Goal: Task Accomplishment & Management: Use online tool/utility

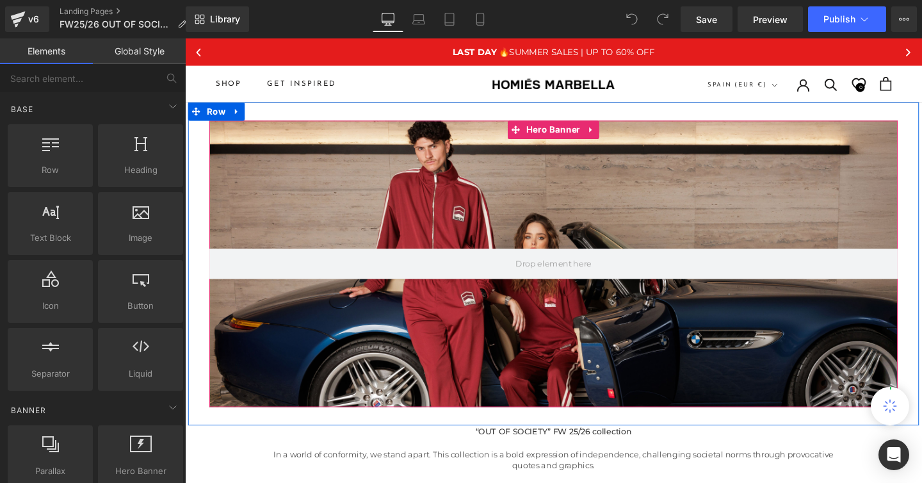
click at [519, 229] on div at bounding box center [573, 276] width 724 height 302
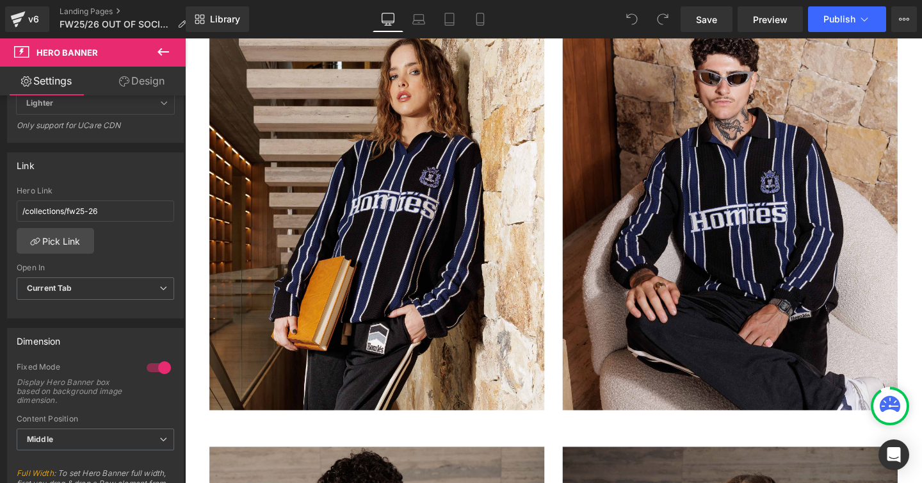
scroll to position [1440, 0]
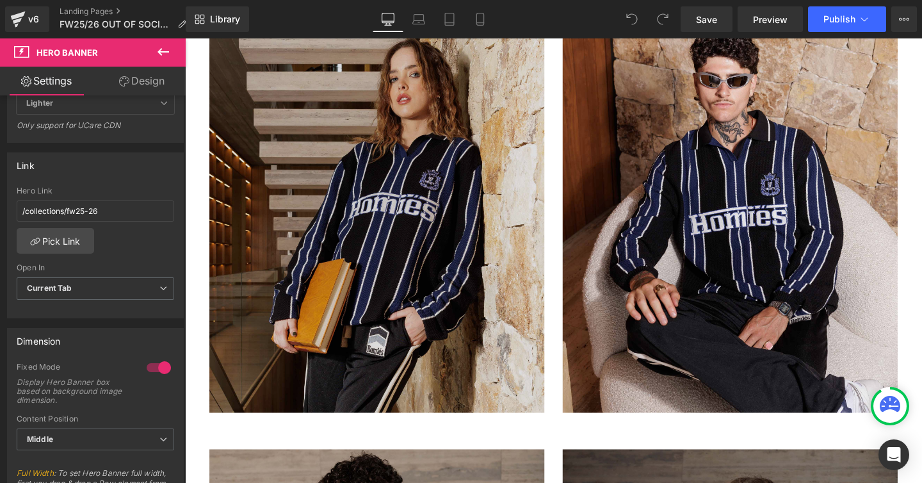
click at [396, 269] on img at bounding box center [387, 218] width 352 height 428
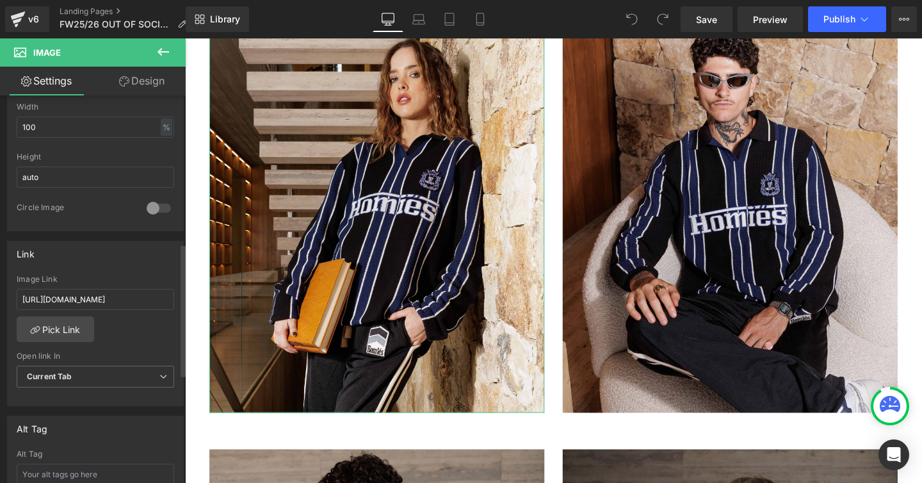
scroll to position [438, 0]
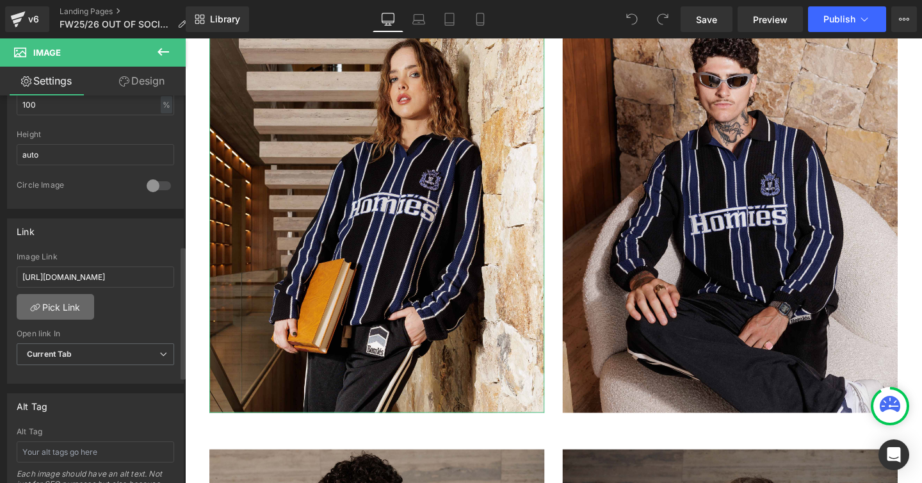
click at [65, 308] on link "Pick Link" at bounding box center [55, 307] width 77 height 26
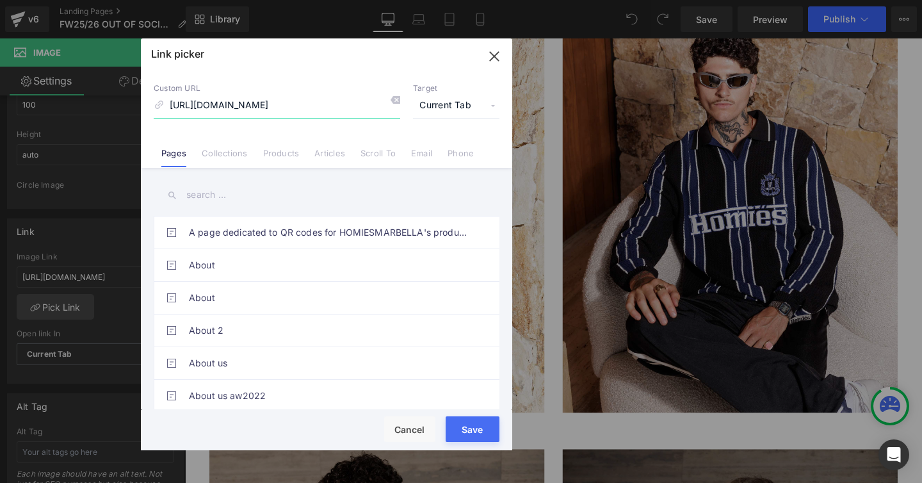
scroll to position [0, 232]
click at [282, 158] on link "Products" at bounding box center [281, 157] width 36 height 19
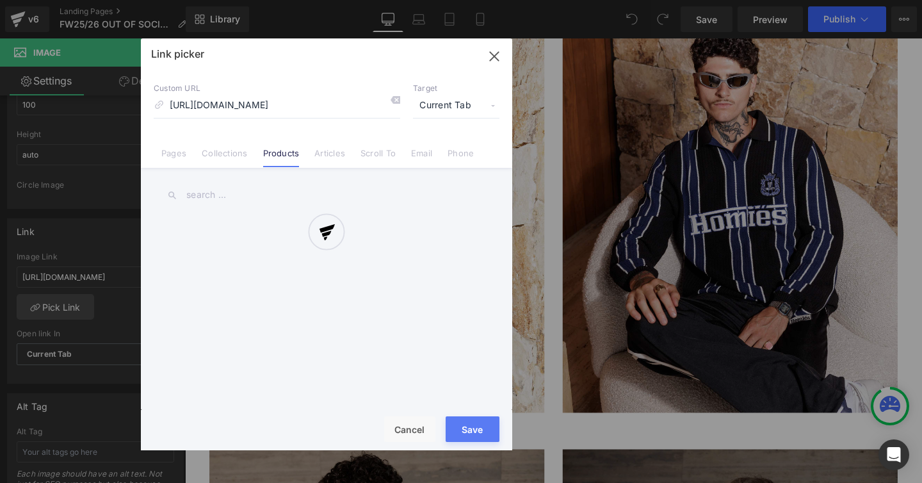
scroll to position [0, 0]
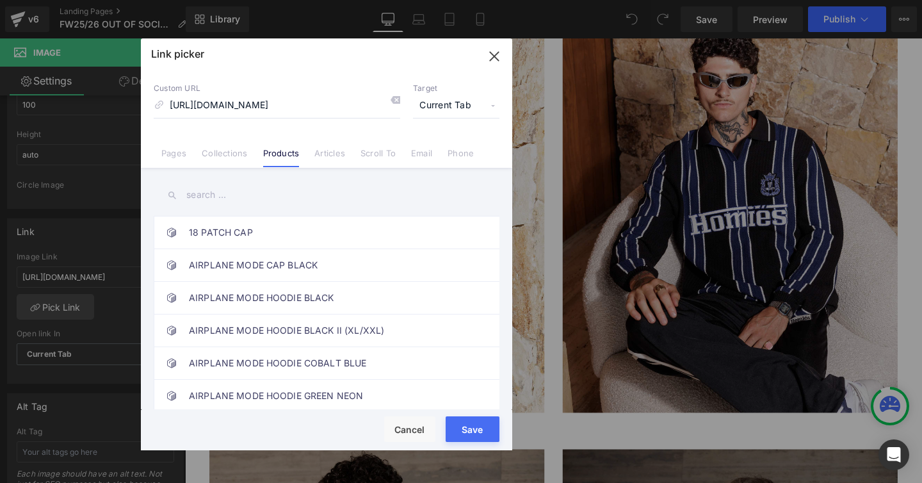
click at [234, 193] on input "text" at bounding box center [327, 195] width 346 height 29
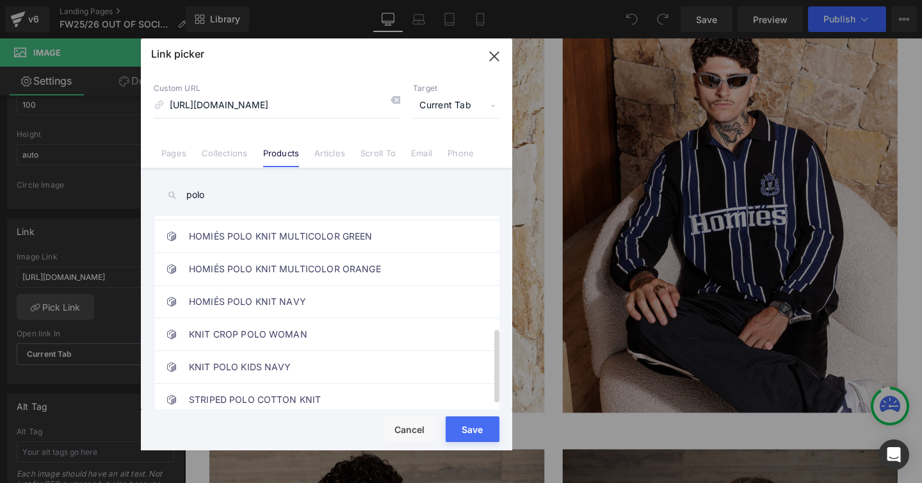
scroll to position [302, 0]
type input "polo"
click at [274, 390] on link "STRIPED POLO COTTON KNIT" at bounding box center [330, 398] width 282 height 32
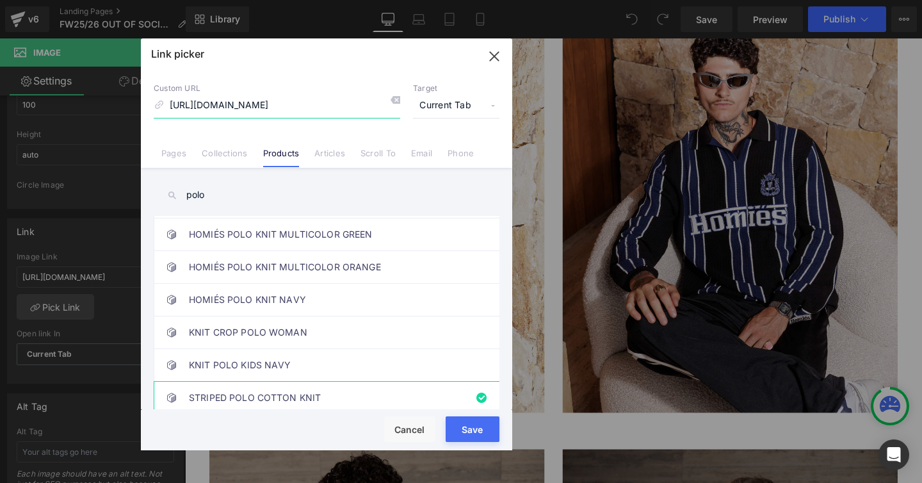
drag, startPoint x: 325, startPoint y: 106, endPoint x: 171, endPoint y: 95, distance: 154.7
click at [172, 95] on input "[URL][DOMAIN_NAME]" at bounding box center [277, 105] width 247 height 24
type input "/products/striped-polo-cotton-knit"
click at [489, 437] on div "Rendering Content" at bounding box center [461, 432] width 79 height 14
click at [490, 437] on div "Rendering Content" at bounding box center [461, 432] width 79 height 14
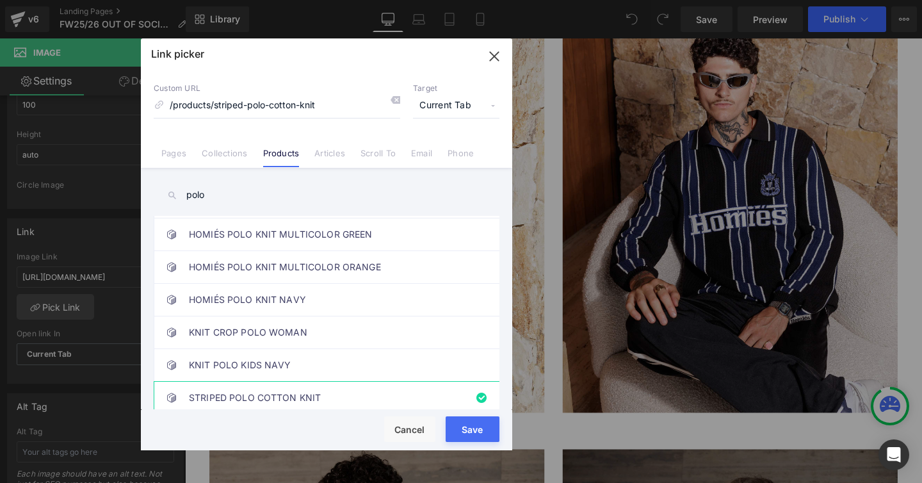
click at [477, 437] on div "Rendering Content" at bounding box center [461, 432] width 79 height 14
click at [460, 438] on div "Rendering Content" at bounding box center [461, 432] width 79 height 14
drag, startPoint x: 321, startPoint y: 103, endPoint x: 157, endPoint y: 83, distance: 165.8
click at [157, 83] on div "Custom URL /products/striped-polo-cotton-knit" at bounding box center [277, 100] width 247 height 35
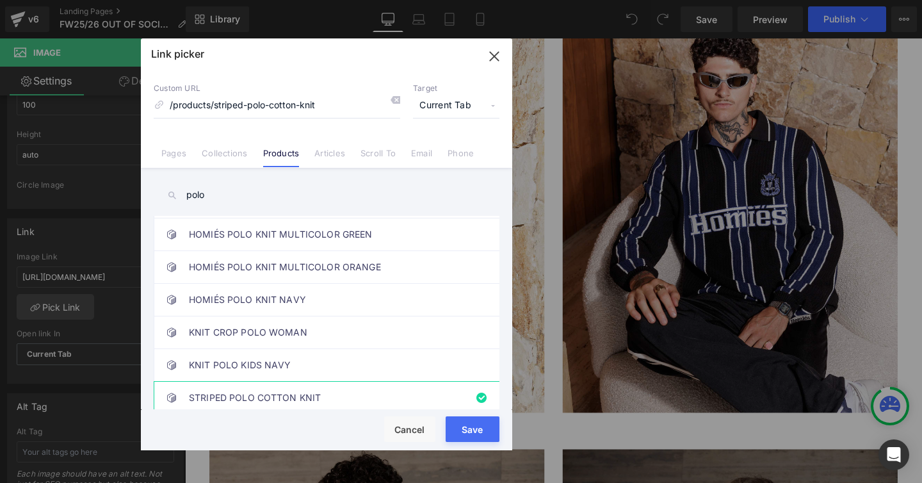
click at [449, 422] on button "Save" at bounding box center [473, 429] width 54 height 26
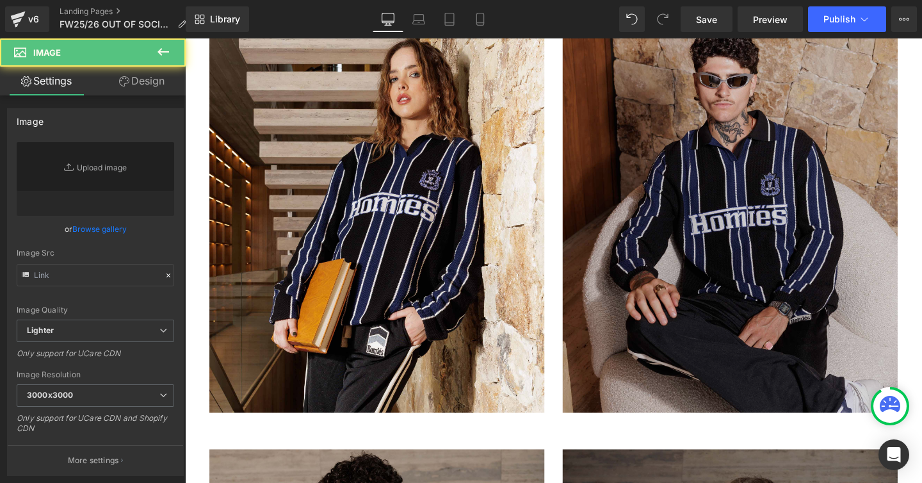
drag, startPoint x: 676, startPoint y: 204, endPoint x: 285, endPoint y: 319, distance: 407.2
click at [676, 204] on img at bounding box center [758, 218] width 352 height 428
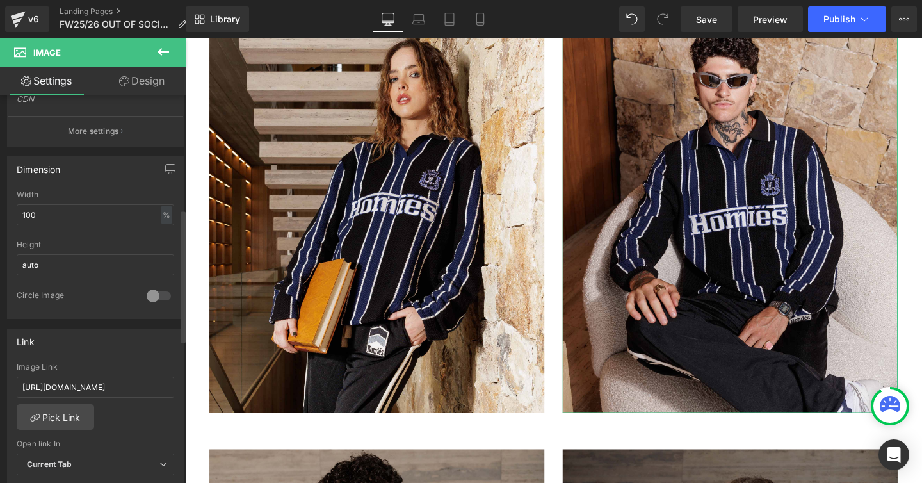
scroll to position [332, 0]
click at [64, 417] on link "Pick Link" at bounding box center [55, 413] width 77 height 26
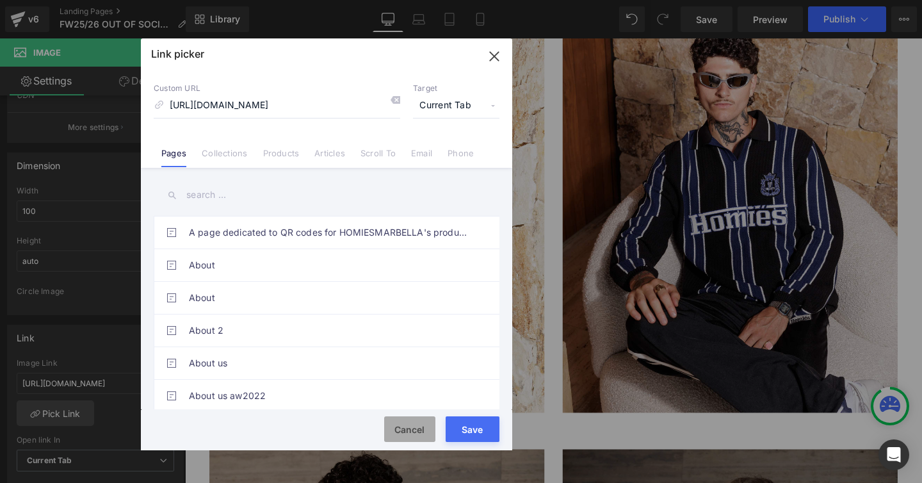
scroll to position [0, 0]
click at [406, 433] on button "Cancel" at bounding box center [409, 429] width 51 height 26
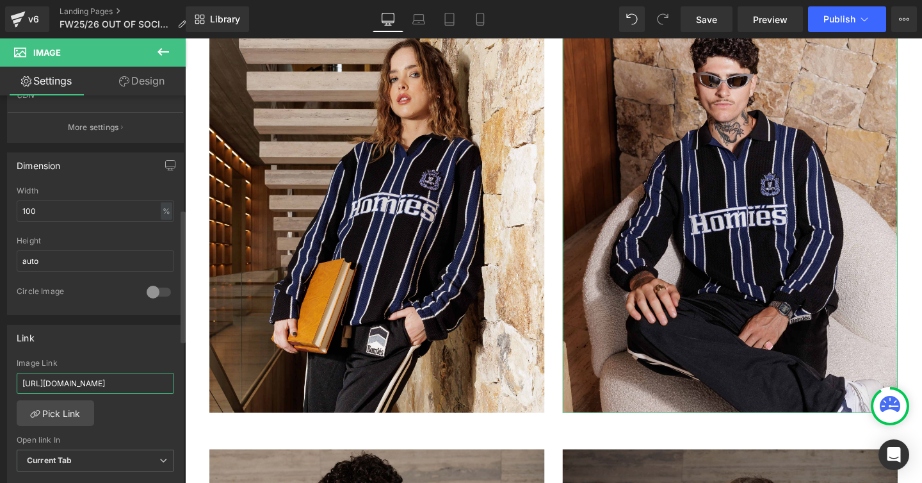
click at [87, 386] on input "[URL][DOMAIN_NAME]" at bounding box center [96, 383] width 158 height 21
paste input "/products/striped-polo-cotton-knit"
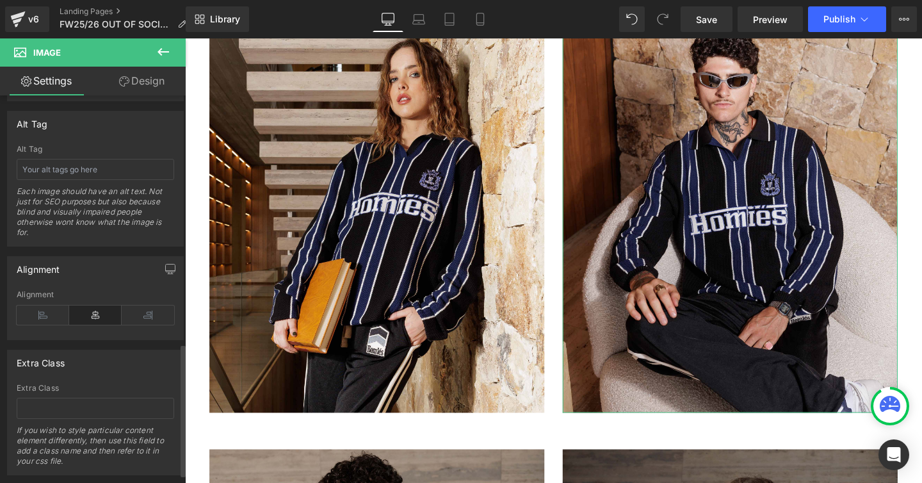
scroll to position [749, 0]
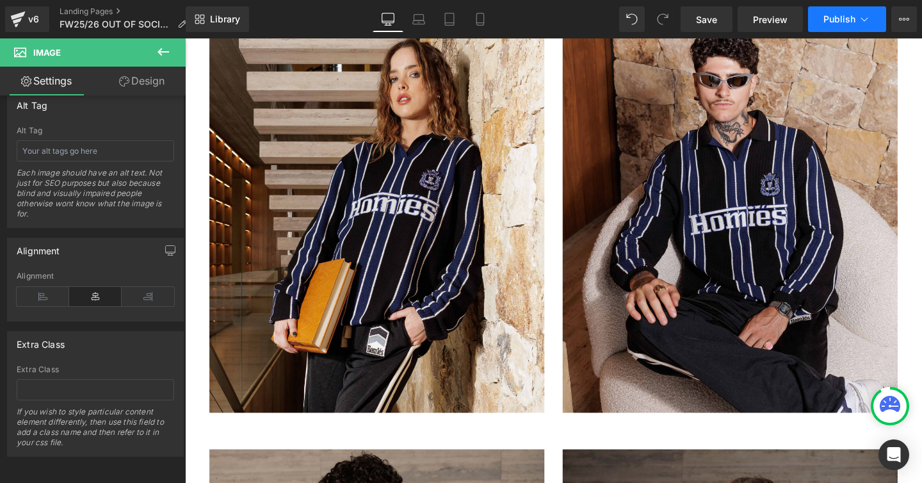
type input "/products/striped-polo-cotton-knit"
click at [840, 23] on span "Publish" at bounding box center [839, 19] width 32 height 10
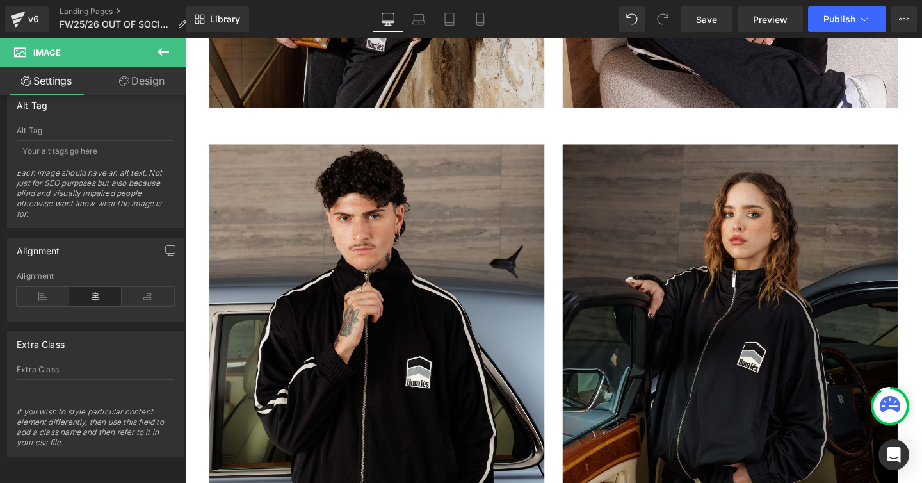
scroll to position [1808, 0]
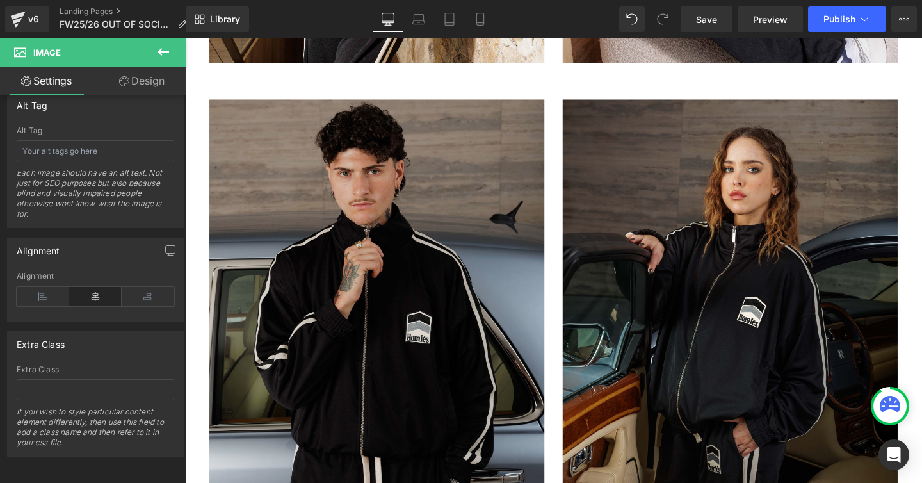
click at [483, 252] on img at bounding box center [387, 316] width 352 height 428
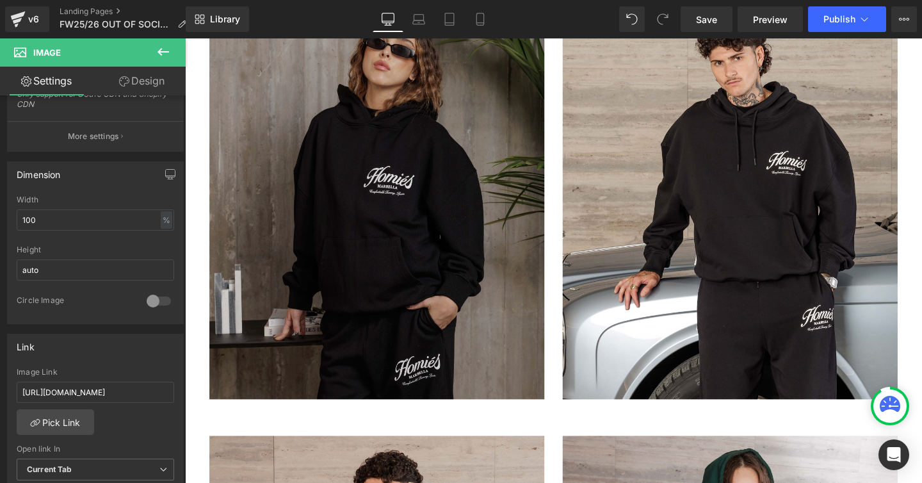
scroll to position [521, 0]
click at [382, 231] on img at bounding box center [387, 204] width 352 height 428
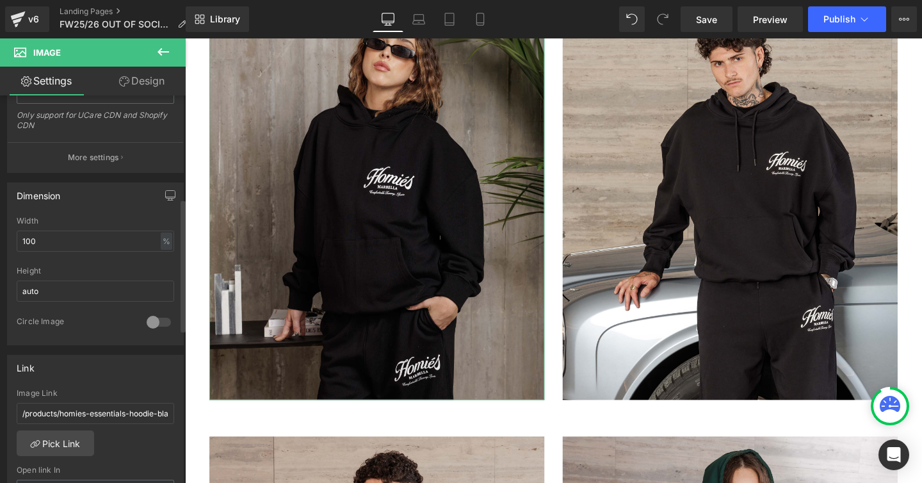
scroll to position [301, 0]
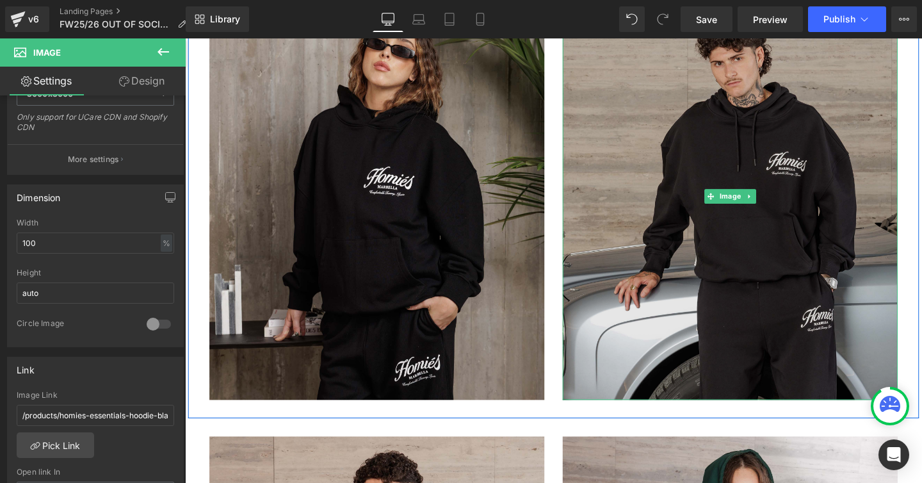
click at [673, 223] on img at bounding box center [758, 204] width 352 height 428
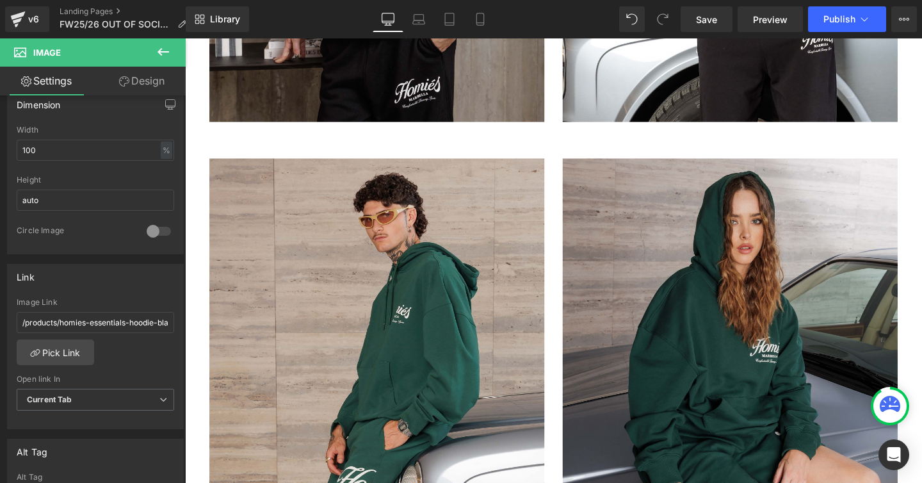
scroll to position [825, 0]
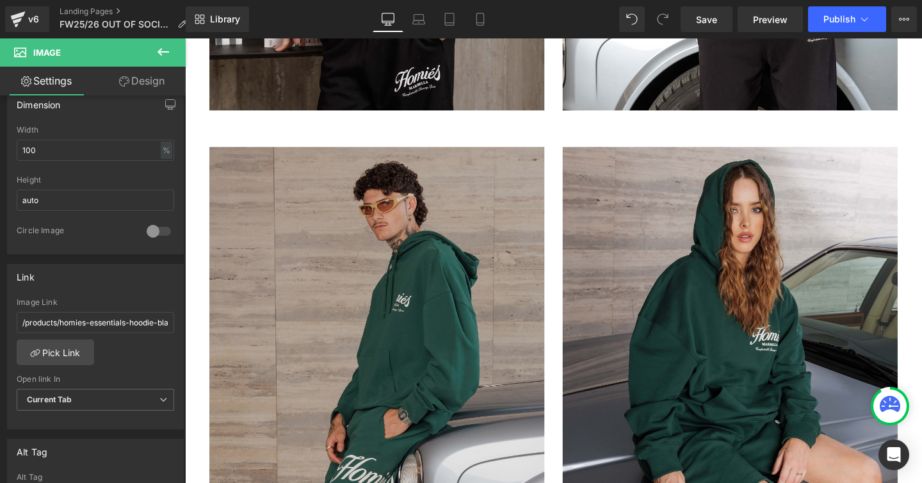
click at [335, 291] on img at bounding box center [387, 366] width 352 height 428
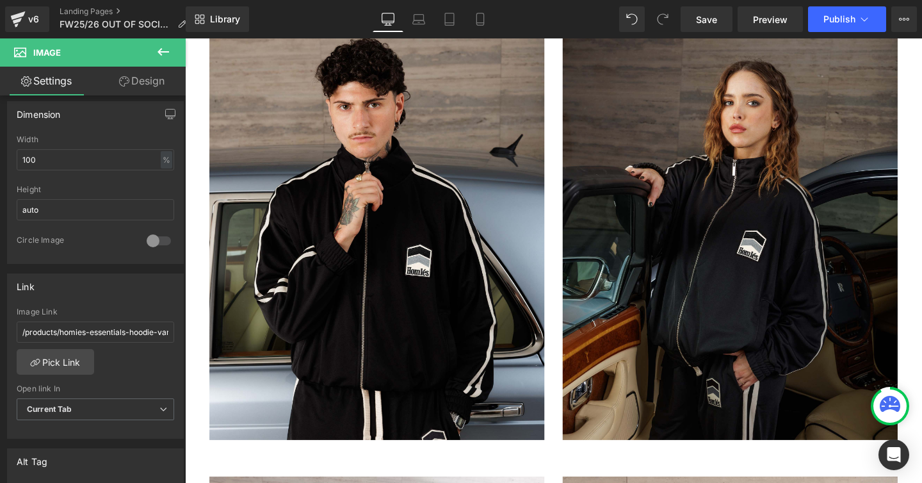
scroll to position [1904, 0]
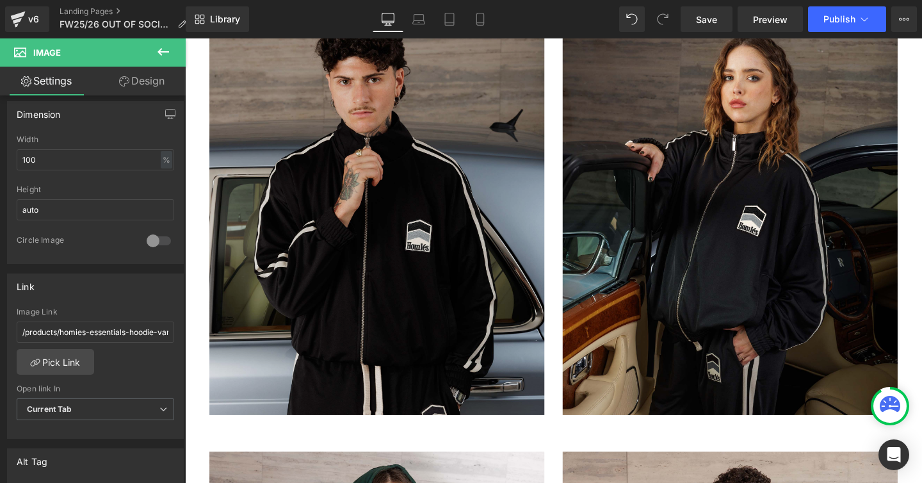
click at [453, 241] on img at bounding box center [387, 220] width 352 height 428
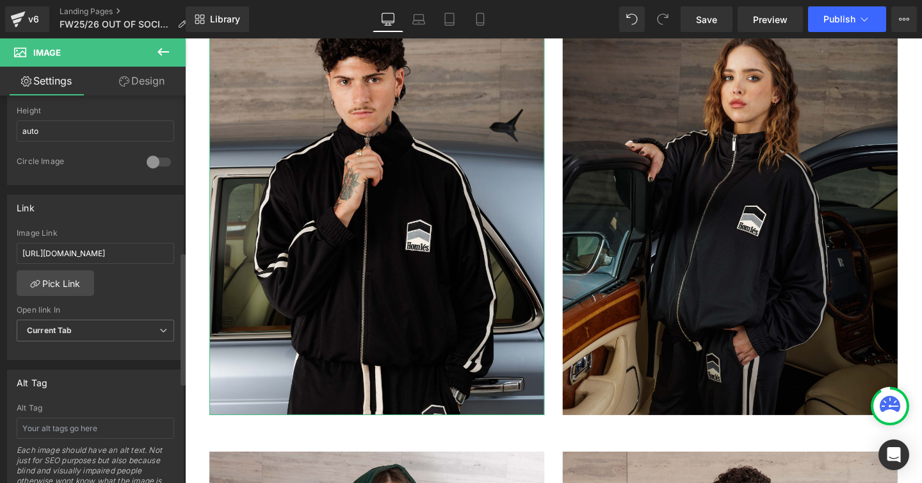
scroll to position [466, 0]
click at [62, 280] on link "Pick Link" at bounding box center [55, 280] width 77 height 26
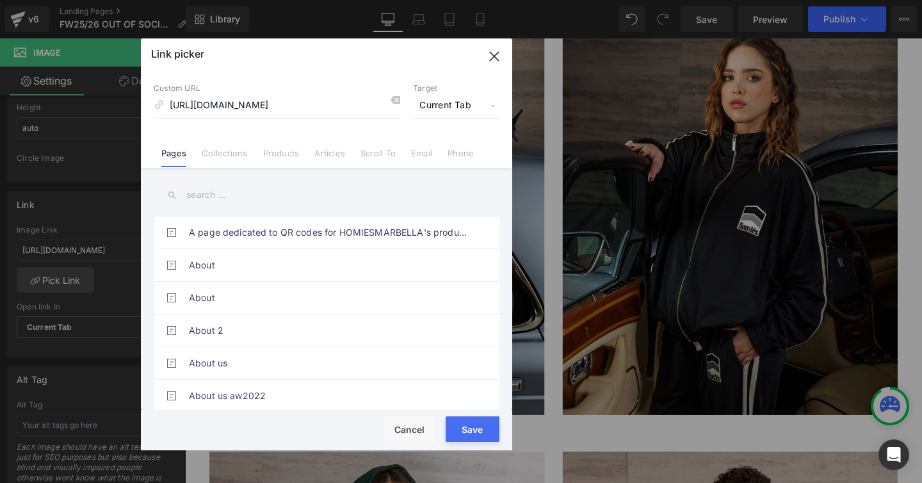
scroll to position [0, 0]
click at [195, 195] on input "text" at bounding box center [327, 195] width 346 height 29
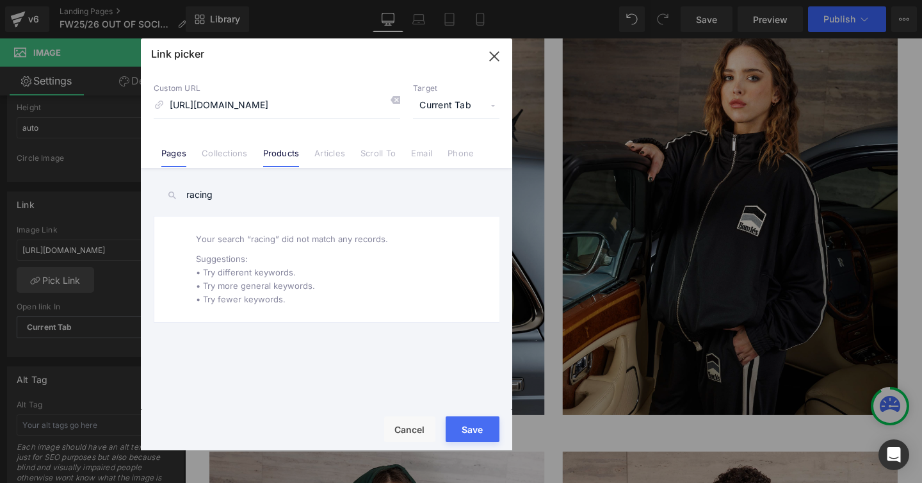
click at [289, 156] on link "Products" at bounding box center [281, 157] width 36 height 19
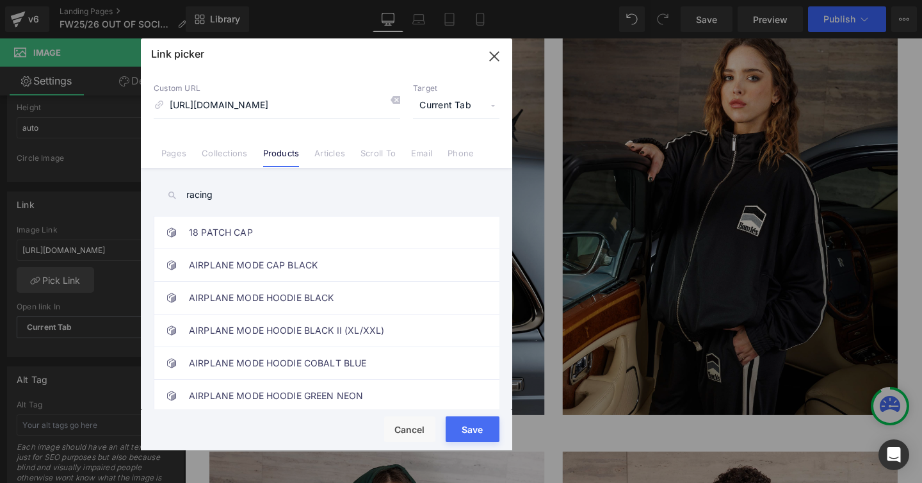
click at [232, 192] on input "racing" at bounding box center [327, 195] width 346 height 29
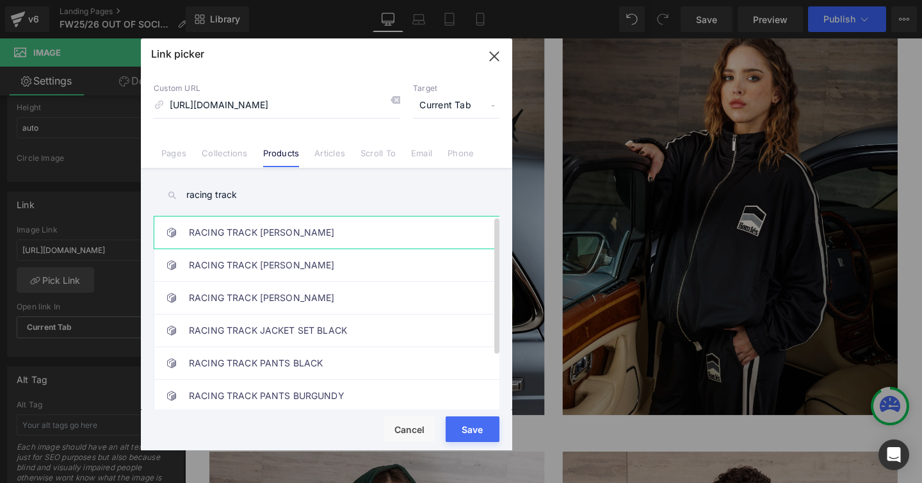
type input "racing track"
click at [269, 231] on link "RACING TRACK [PERSON_NAME]" at bounding box center [330, 232] width 282 height 32
click at [476, 421] on button "Save" at bounding box center [473, 429] width 54 height 26
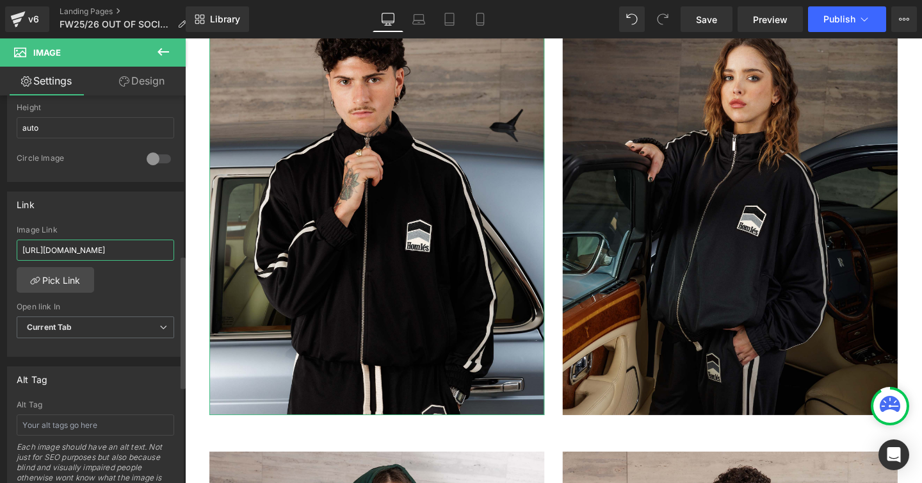
click at [115, 252] on input "[URL][DOMAIN_NAME]" at bounding box center [96, 249] width 158 height 21
type input "/products/racing-track-jacket-black"
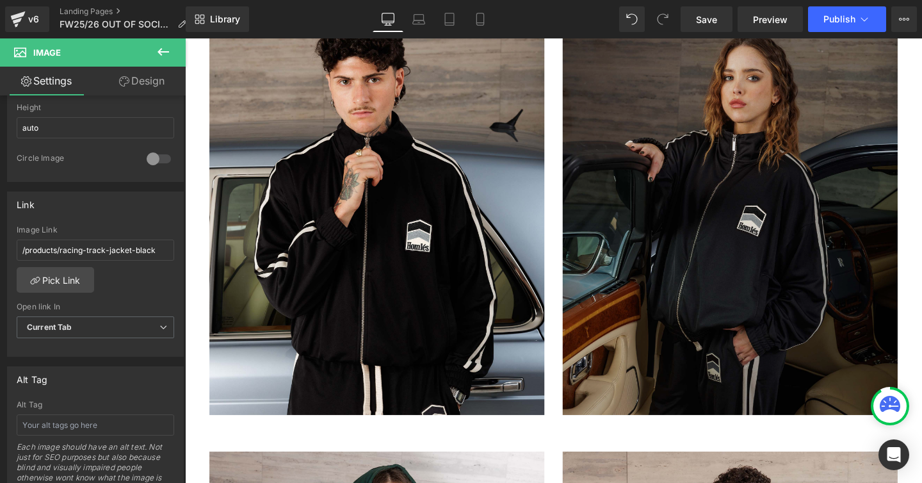
click at [624, 193] on img at bounding box center [758, 220] width 352 height 428
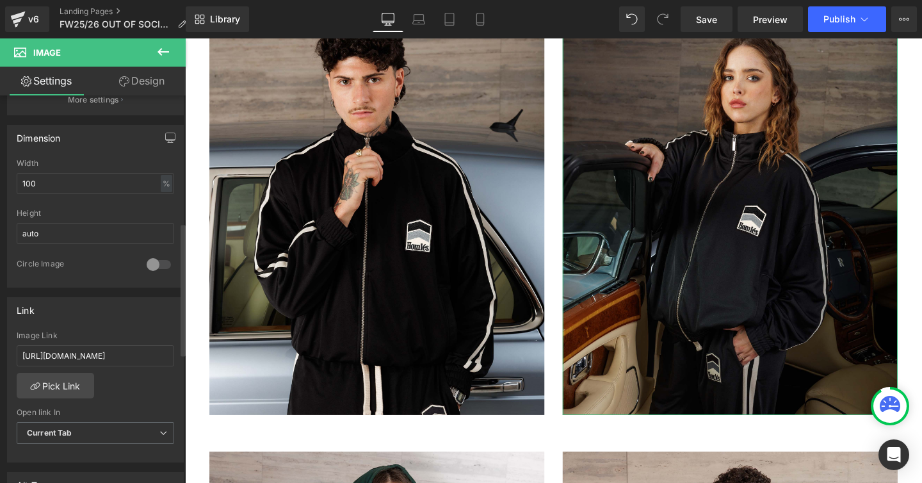
scroll to position [383, 0]
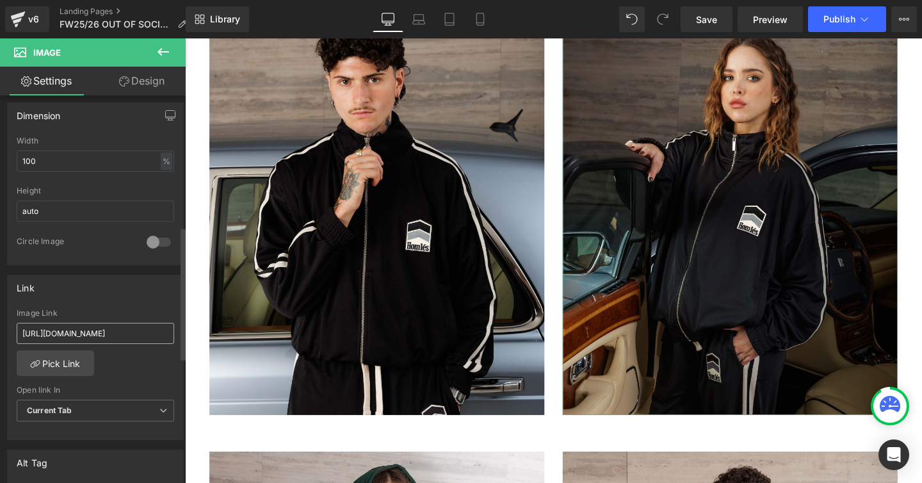
click at [96, 330] on input "[URL][DOMAIN_NAME]" at bounding box center [96, 333] width 158 height 21
type input "/products/racing-track-jacket-black"
click at [146, 371] on div "[URL][DOMAIN_NAME] Image Link /products/racing-track-jacket-black Pick Link Cur…" at bounding box center [95, 374] width 175 height 131
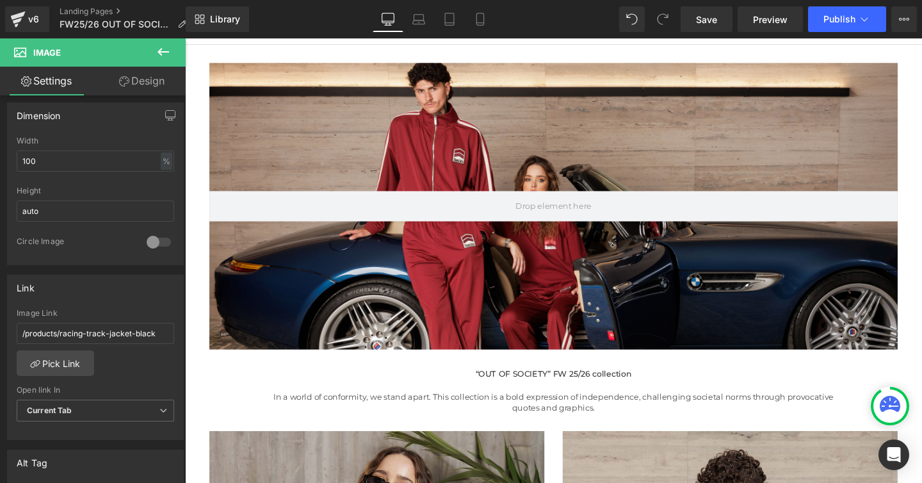
scroll to position [0, 0]
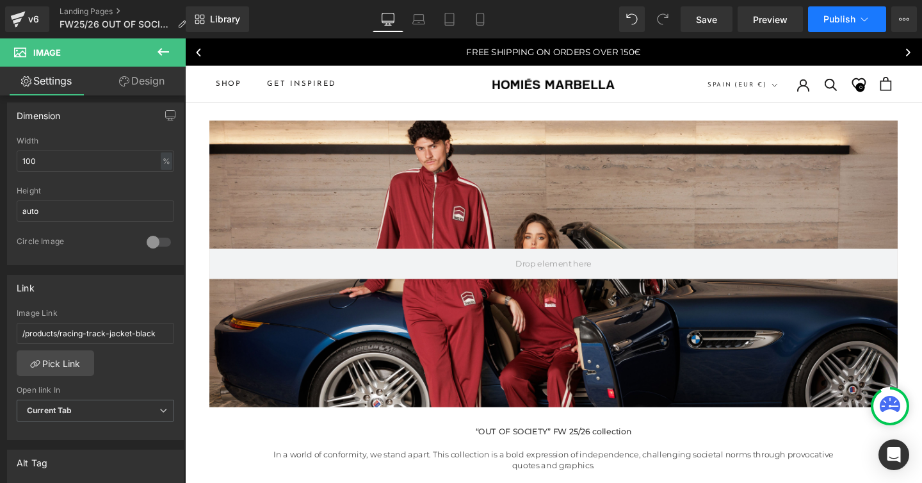
click at [841, 20] on span "Publish" at bounding box center [839, 19] width 32 height 10
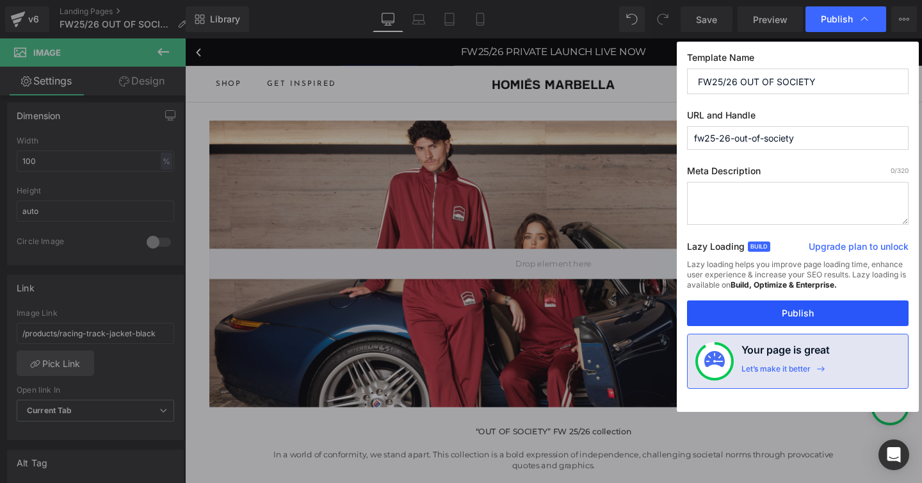
click at [769, 313] on button "Publish" at bounding box center [798, 313] width 222 height 26
